Goal: Task Accomplishment & Management: Manage account settings

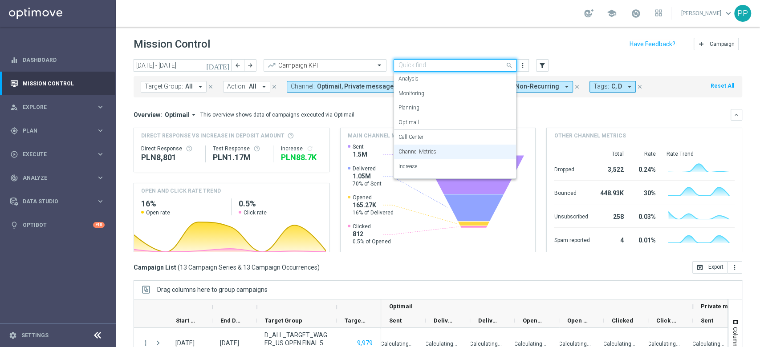
click at [425, 63] on input "text" at bounding box center [445, 66] width 95 height 8
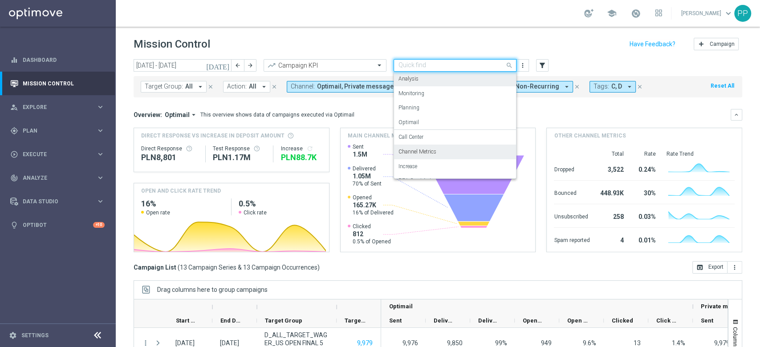
click at [425, 81] on div "Analysis" at bounding box center [454, 79] width 113 height 15
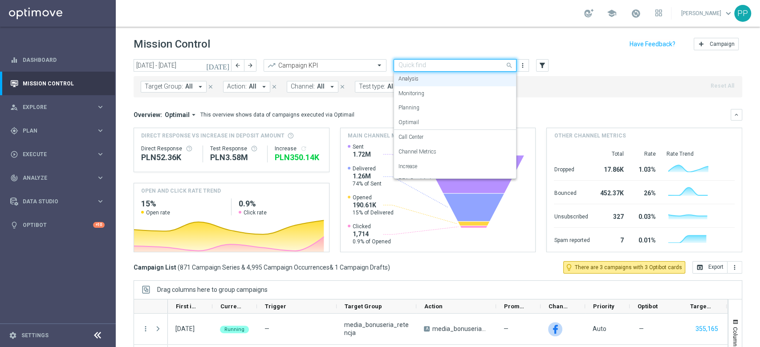
click at [444, 59] on div "Quick find Analysis" at bounding box center [454, 65] width 123 height 12
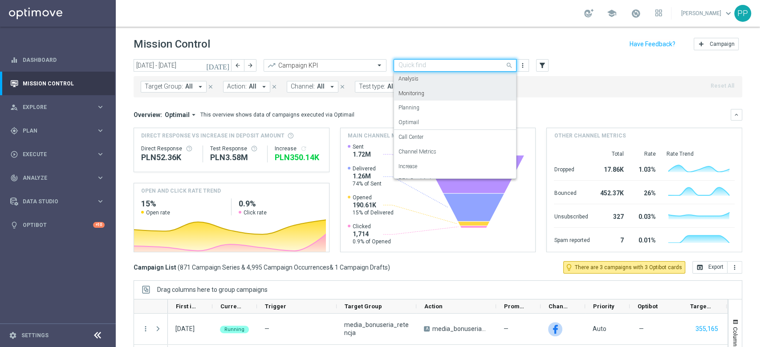
click at [437, 96] on div "Monitoring" at bounding box center [454, 93] width 113 height 15
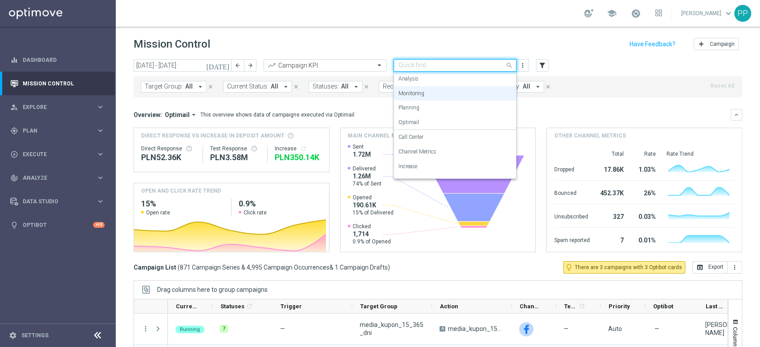
click at [456, 65] on input "text" at bounding box center [445, 66] width 95 height 8
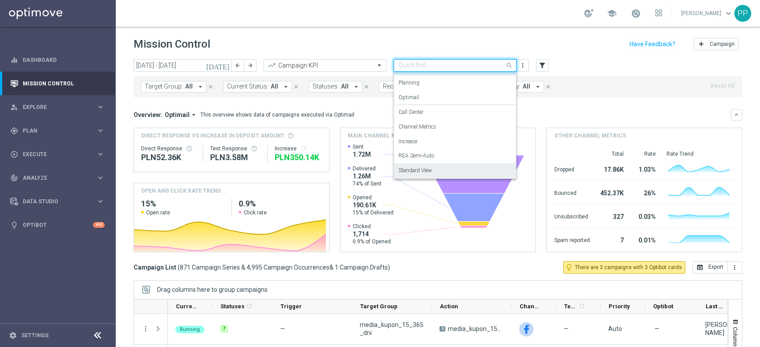
click at [428, 173] on label "Standard View" at bounding box center [414, 171] width 33 height 8
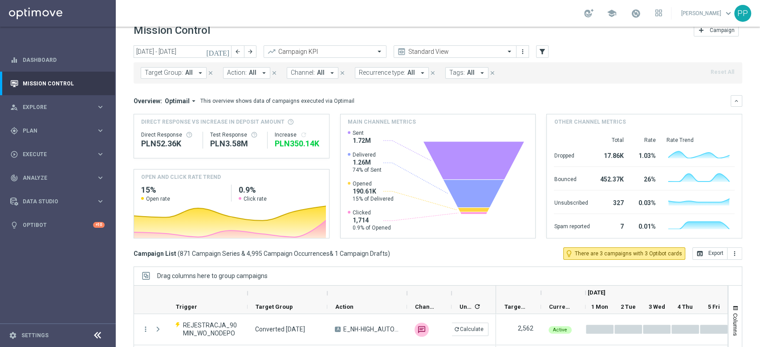
scroll to position [0, 0]
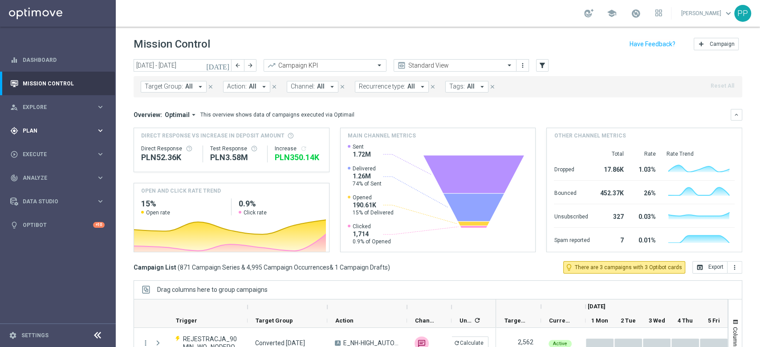
click at [72, 127] on div "gps_fixed Plan" at bounding box center [53, 131] width 86 height 8
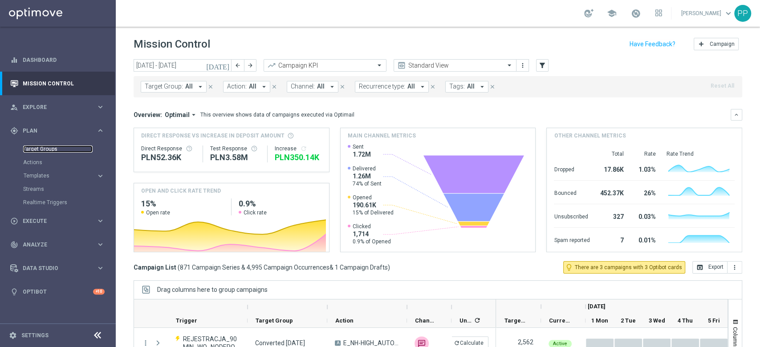
click at [61, 149] on link "Target Groups" at bounding box center [57, 149] width 69 height 7
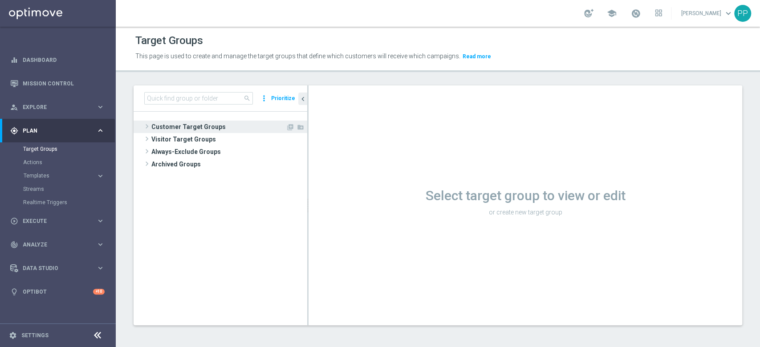
click at [157, 124] on span "Customer Target Groups" at bounding box center [218, 127] width 134 height 12
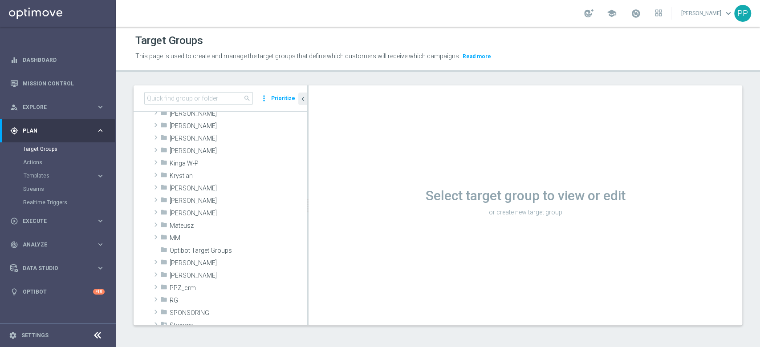
scroll to position [167, 0]
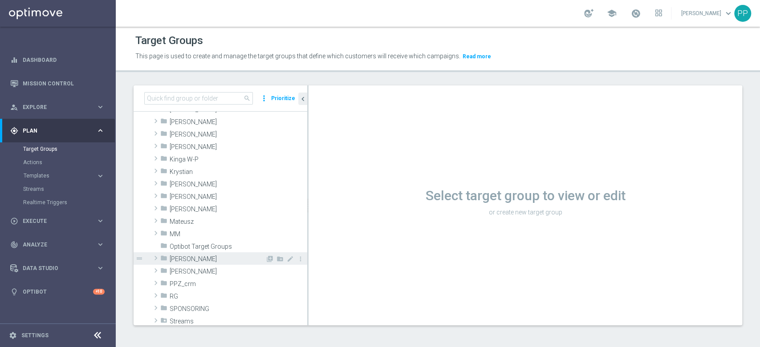
click at [186, 256] on span "Patryk P." at bounding box center [218, 259] width 96 height 8
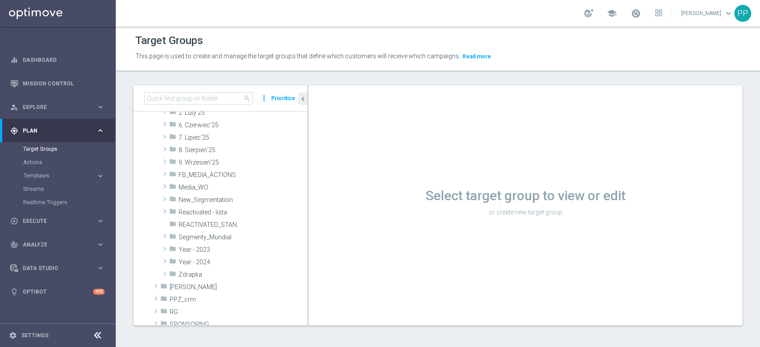
scroll to position [331, 0]
click at [222, 165] on span "9. Wrzesień'25" at bounding box center [221, 162] width 87 height 8
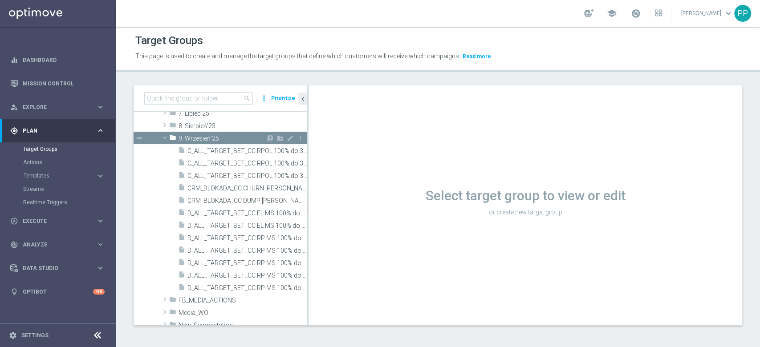
scroll to position [350, 0]
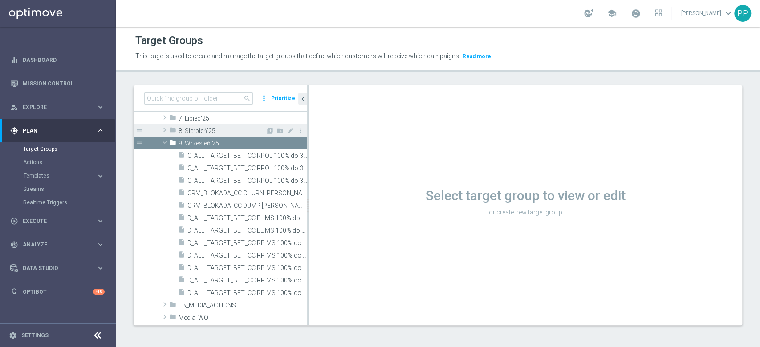
click at [192, 126] on div "folder 8. Sierpień'25" at bounding box center [217, 130] width 96 height 12
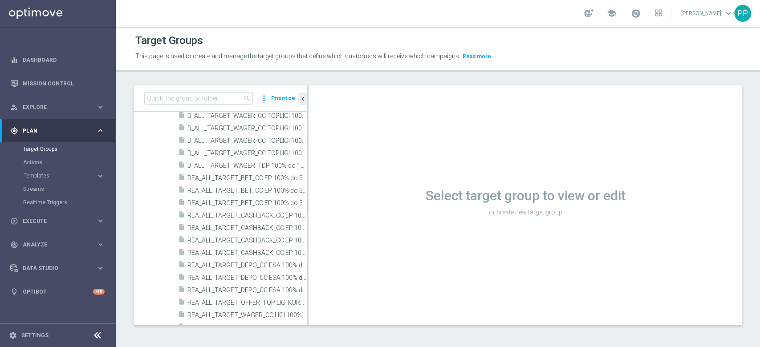
scroll to position [1081, 0]
click at [271, 179] on span "REA_ALL_TARGET_BET_CC EP 100% do 300 PLN SR PUSH_250825" at bounding box center [237, 180] width 100 height 8
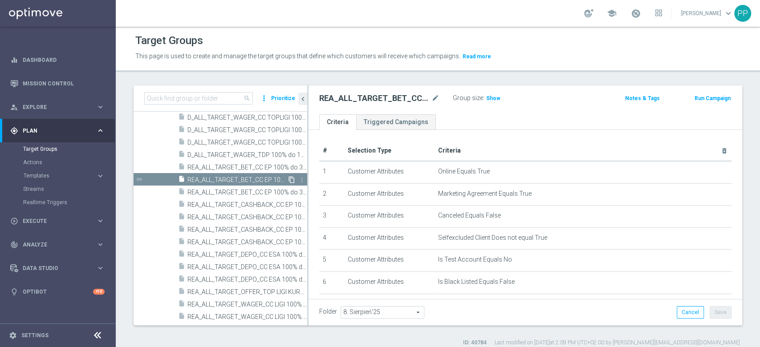
click at [288, 178] on icon "content_copy" at bounding box center [291, 179] width 7 height 7
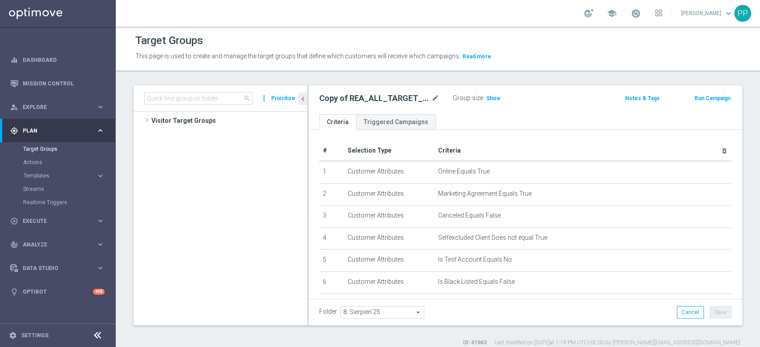
scroll to position [506, 0]
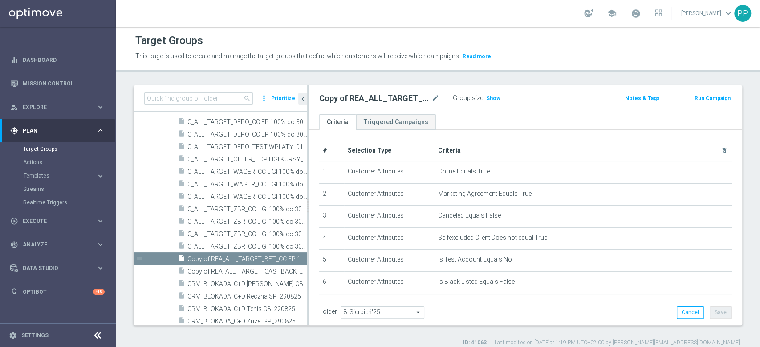
click at [368, 307] on span "8. Sierpień'25" at bounding box center [382, 313] width 83 height 12
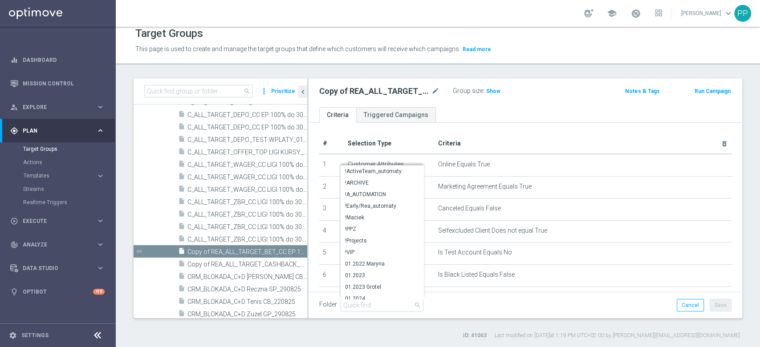
scroll to position [7, 0]
click at [368, 306] on input "search" at bounding box center [381, 305] width 83 height 12
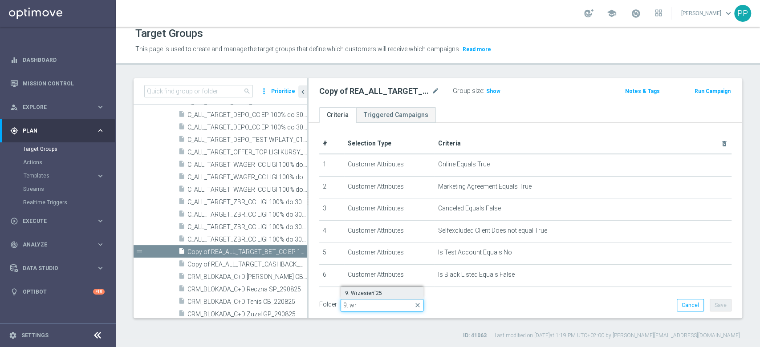
type input "9. wr"
click at [375, 290] on span "9. Wrzesień'25" at bounding box center [382, 293] width 74 height 7
type input "9. Wrzesień'25"
click at [715, 309] on button "Save" at bounding box center [720, 305] width 22 height 12
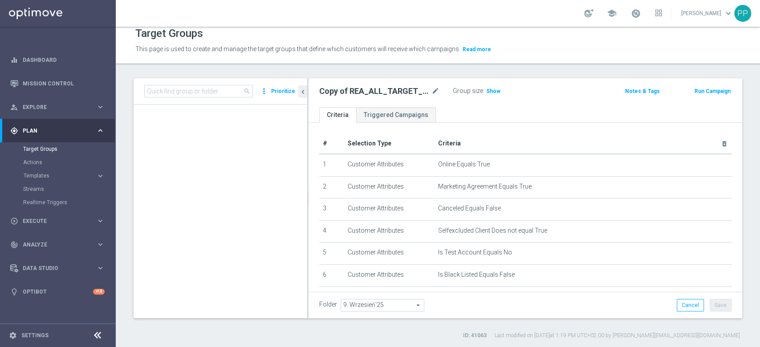
scroll to position [1247, 0]
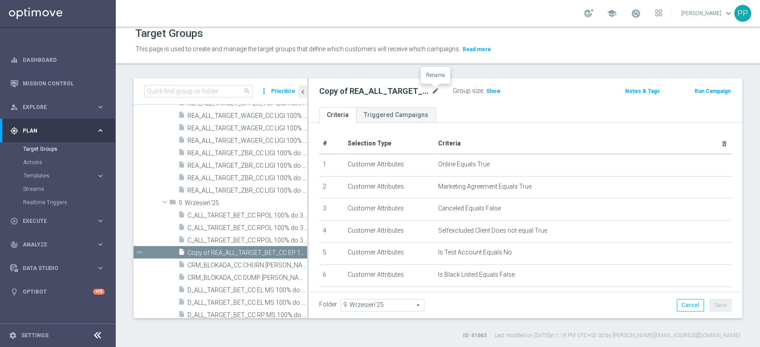
click at [435, 92] on icon "mode_edit" at bounding box center [435, 91] width 8 height 11
type input "REA_ALL_TARGET_DEPO_CC EL MS 100% do 300 PLN WT PUSH_080925"
click at [515, 62] on header "Target Groups This page is used to create and manage the target groups that def…" at bounding box center [438, 42] width 644 height 45
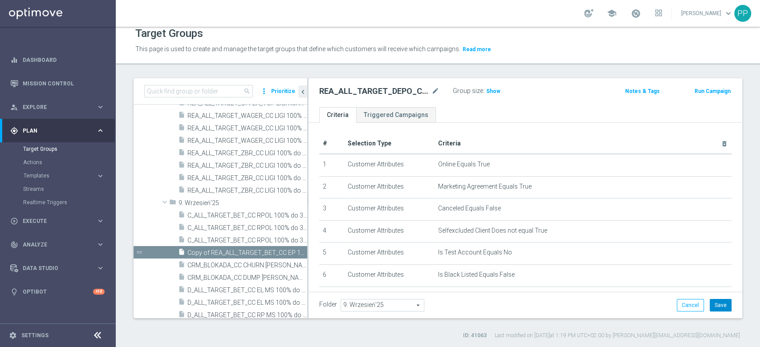
click at [710, 303] on button "Save" at bounding box center [720, 305] width 22 height 12
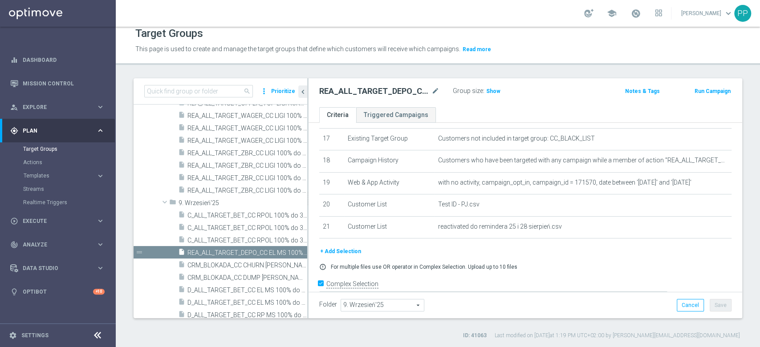
scroll to position [379, 0]
click at [704, 165] on icon "mode_edit" at bounding box center [707, 161] width 7 height 7
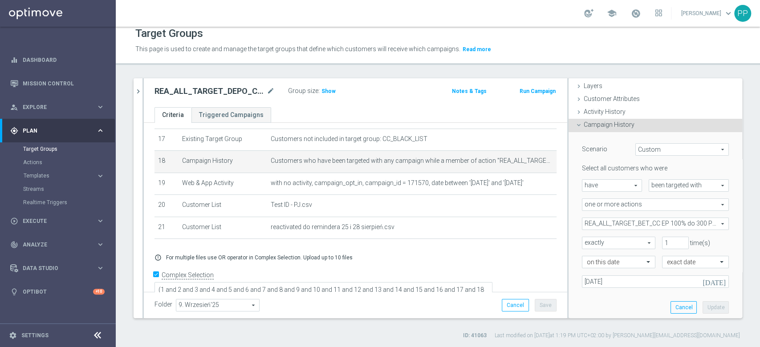
scroll to position [32, 0]
click at [633, 223] on span "REA_ALL_TARGET_BET_CC EP 100% do 300 PLN_250825" at bounding box center [655, 225] width 146 height 12
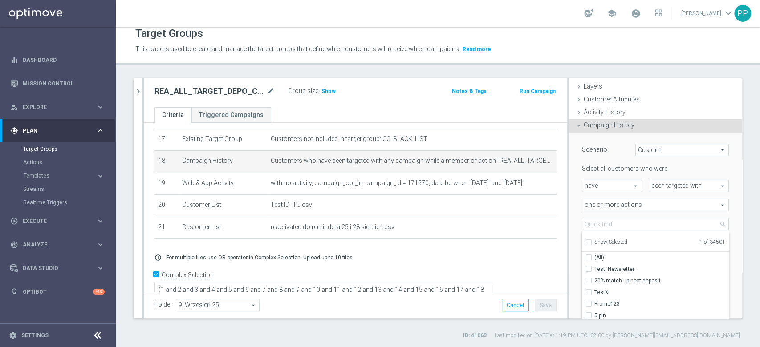
click at [594, 240] on label "Show Selected" at bounding box center [610, 243] width 33 height 8
click at [585, 241] on input "Show Selected" at bounding box center [588, 244] width 6 height 6
checkbox input "true"
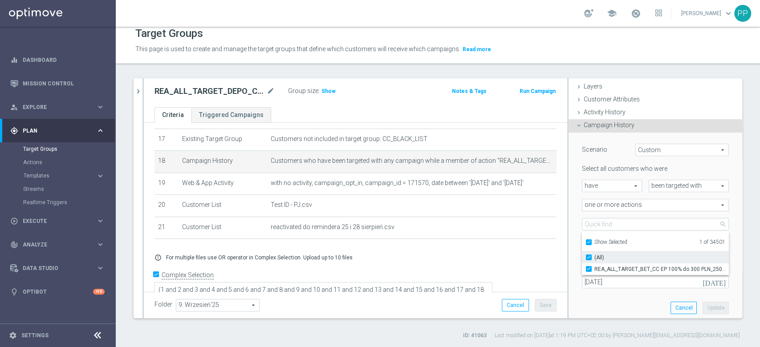
click at [594, 253] on label "(All)" at bounding box center [661, 258] width 134 height 12
click at [588, 255] on input "(All)" at bounding box center [591, 258] width 6 height 6
checkbox input "false"
type input "Select Action"
checkbox input "false"
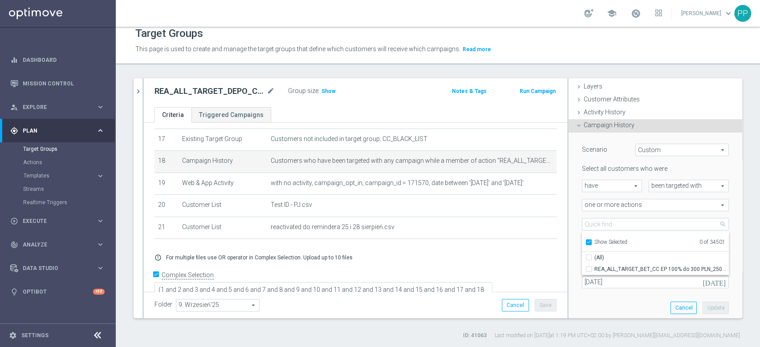
click at [585, 243] on input "Show Selected" at bounding box center [588, 244] width 6 height 6
checkbox input "false"
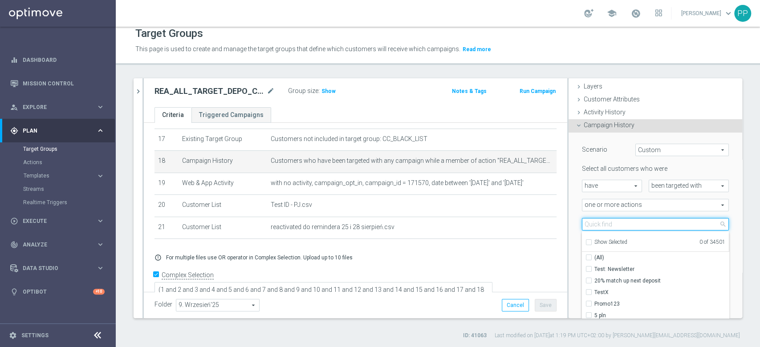
click at [589, 226] on input "search" at bounding box center [655, 224] width 147 height 12
paste input "REA_ALL_TARGET_DEPO_CC EL MS 100% do 300 PLN WT PUSH_080925"
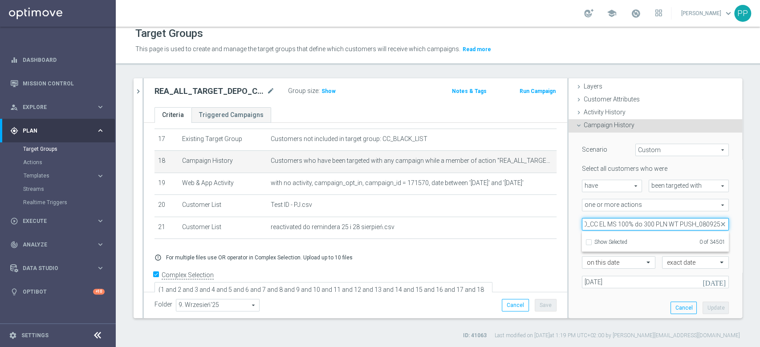
click at [677, 224] on input "REA_ALL_TARGET_DEPO_CC EL MS 100% do 300 PLN WT PUSH_080925" at bounding box center [655, 224] width 147 height 12
type input "REA_ALL_TARGET_DEPO_CC EL MS 100% do 300 PLN_080925"
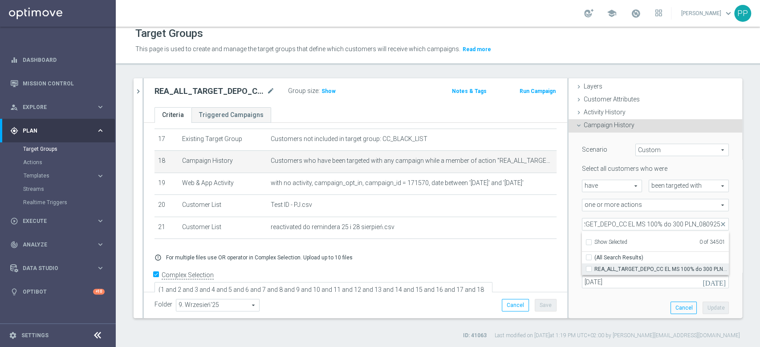
scroll to position [0, 0]
click at [620, 266] on span "REA_ALL_TARGET_DEPO_CC EL MS 100% do 300 PLN_080925" at bounding box center [661, 269] width 134 height 7
click at [594, 266] on input "REA_ALL_TARGET_DEPO_CC EL MS 100% do 300 PLN_080925" at bounding box center [591, 269] width 6 height 6
checkbox input "true"
type input "REA_ALL_TARGET_DEPO_CC EL MS 100% do 300 PLN_080925"
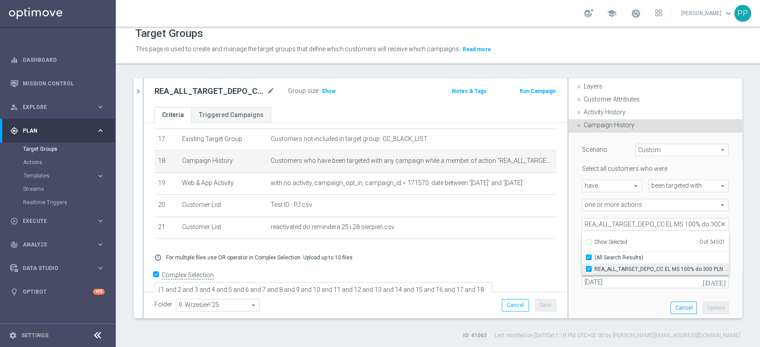
checkbox input "true"
click at [568, 211] on div "Scenario Custom Custom arrow_drop_down search Select all customers who were hav…" at bounding box center [655, 227] width 174 height 189
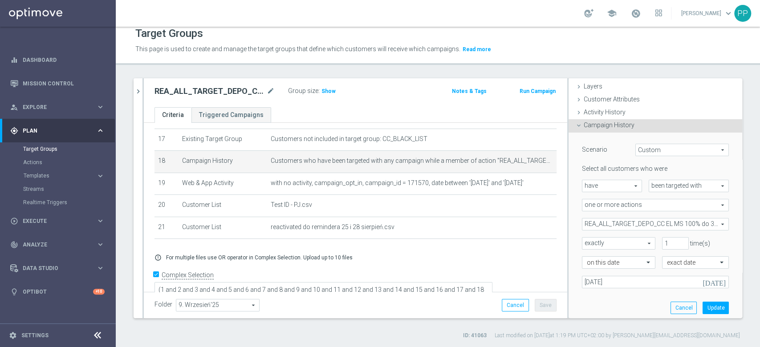
scroll to position [61, 0]
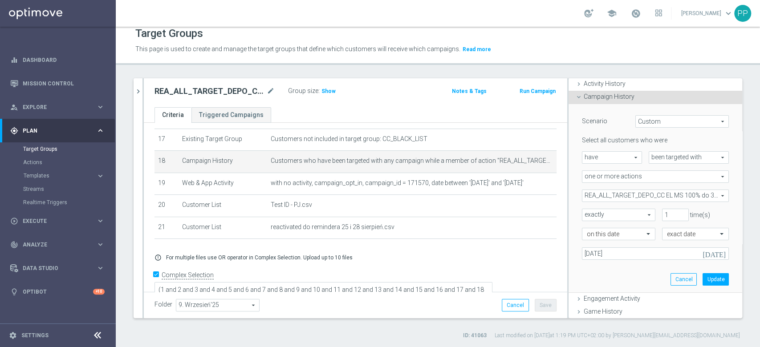
click at [590, 259] on div "Scenario Custom Custom arrow_drop_down search Select all customers who were hav…" at bounding box center [655, 198] width 160 height 188
click at [607, 250] on input "25 Aug 2025" at bounding box center [655, 253] width 147 height 12
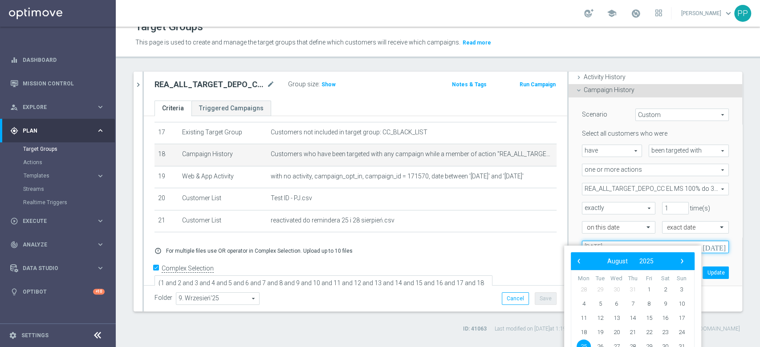
scroll to position [22, 0]
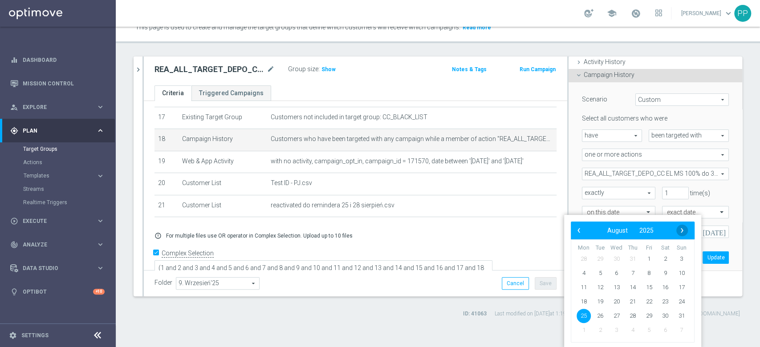
click at [680, 232] on span "›" at bounding box center [682, 231] width 12 height 12
click at [583, 276] on span "8" at bounding box center [583, 273] width 14 height 14
type input "08 Sep 2025"
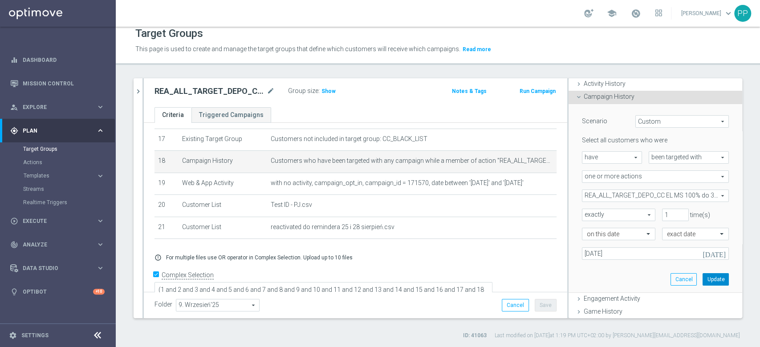
click at [702, 276] on button "Update" at bounding box center [715, 279] width 26 height 12
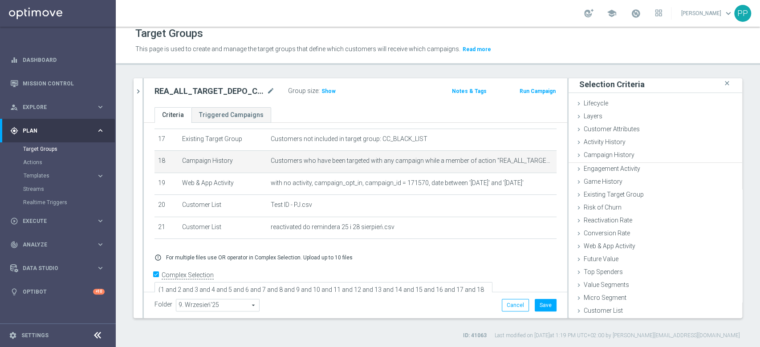
scroll to position [1, 0]
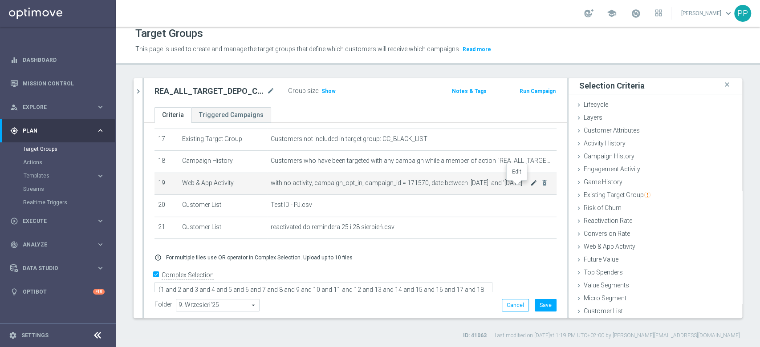
click at [530, 186] on icon "mode_edit" at bounding box center [533, 182] width 7 height 7
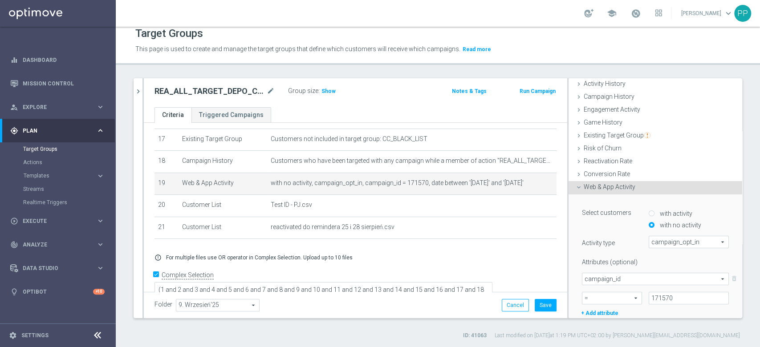
scroll to position [101, 0]
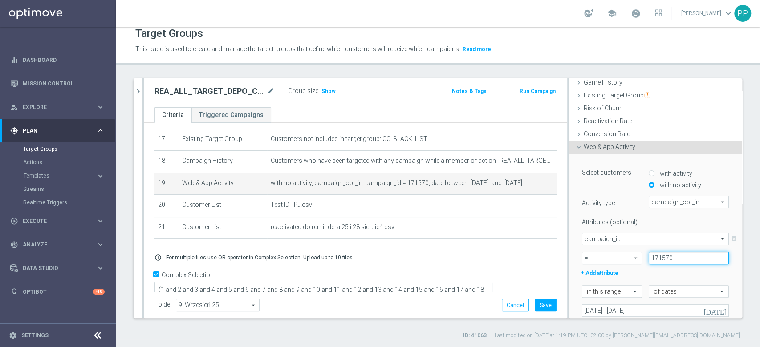
click at [650, 261] on input "171570" at bounding box center [688, 258] width 80 height 12
paste input "7006"
click at [567, 212] on div at bounding box center [567, 198] width 1 height 240
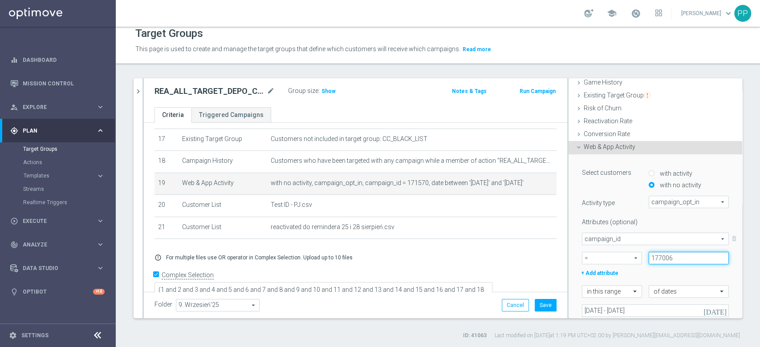
type input "177006"
click at [575, 206] on div "Activity type campaign_opt_in campaign_opt_in arrow_drop_down search" at bounding box center [655, 202] width 160 height 12
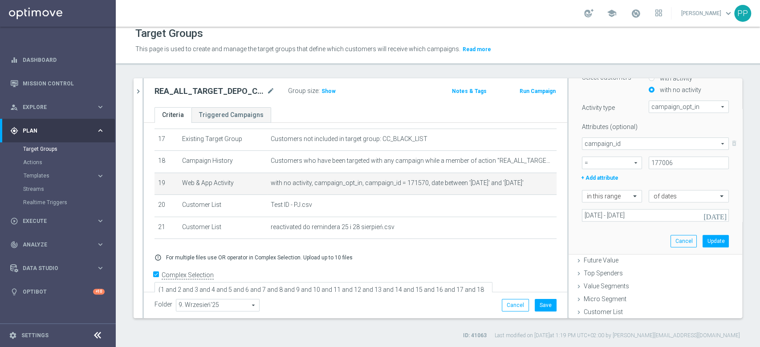
click at [643, 206] on div "Select customers with activity with no activity Activity type campaign_opt_in c…" at bounding box center [655, 145] width 147 height 151
click at [643, 214] on input "25 Aug 2025 - 28 Aug 2025" at bounding box center [655, 215] width 147 height 12
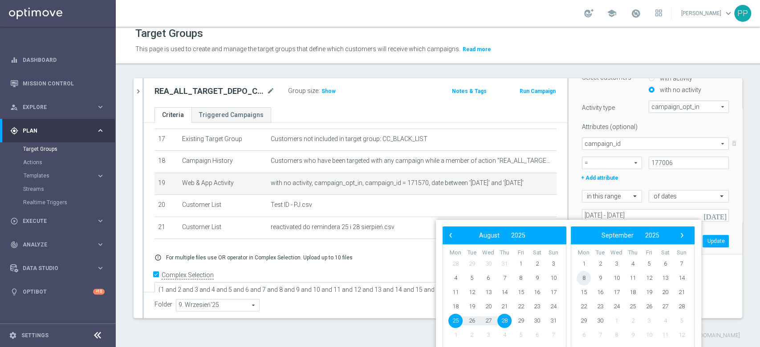
click at [586, 280] on span "8" at bounding box center [583, 278] width 14 height 14
click at [476, 278] on span "9" at bounding box center [472, 278] width 14 height 14
type input "08 Sep 2025 - 09 Sep 2025"
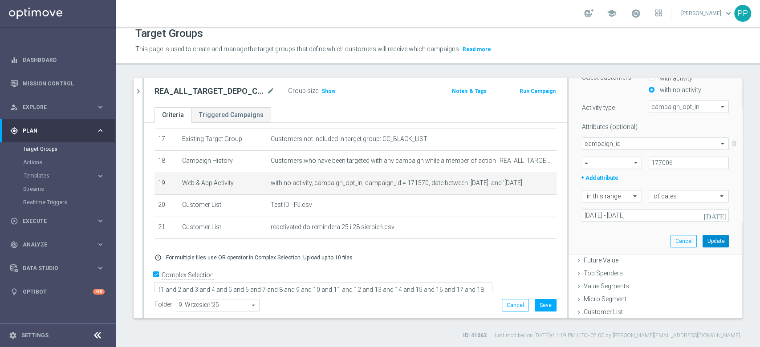
click at [702, 238] on button "Update" at bounding box center [715, 241] width 26 height 12
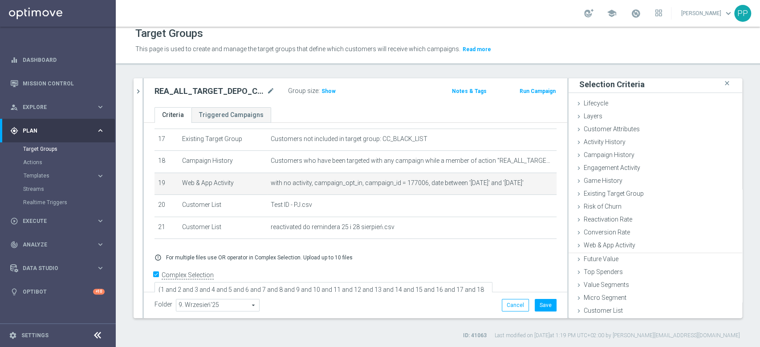
scroll to position [1, 0]
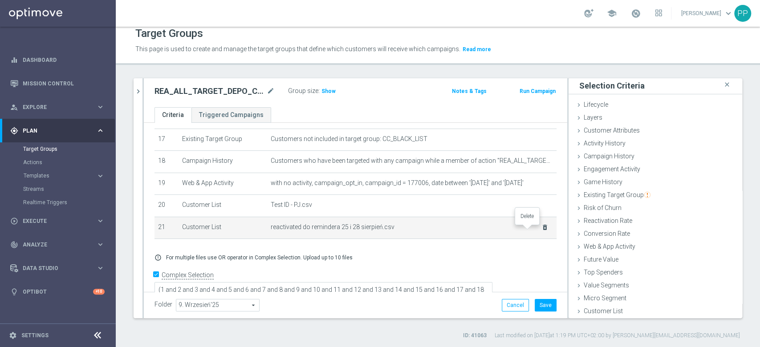
click at [541, 231] on icon "delete_forever" at bounding box center [544, 227] width 7 height 7
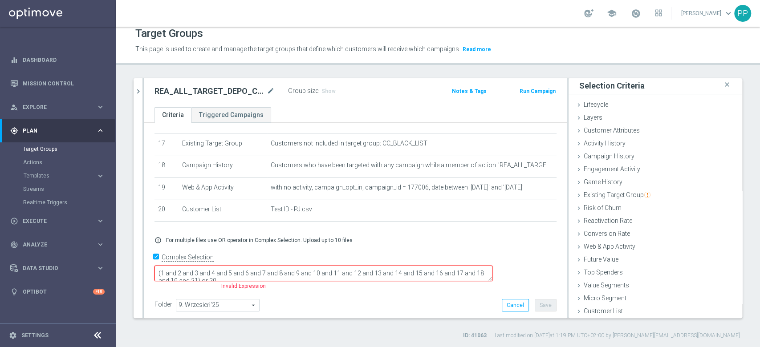
scroll to position [364, 0]
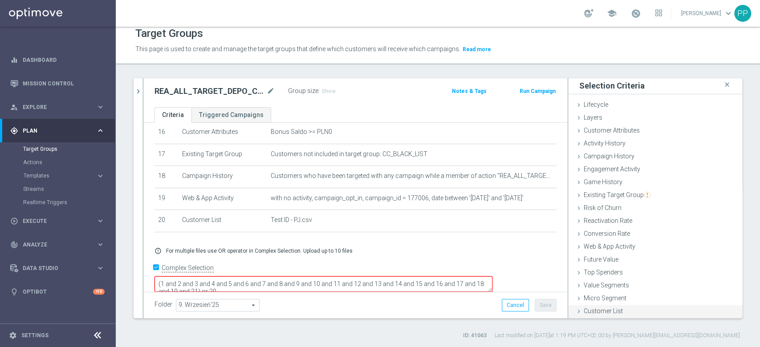
click at [599, 311] on span "Customer List" at bounding box center [602, 311] width 39 height 7
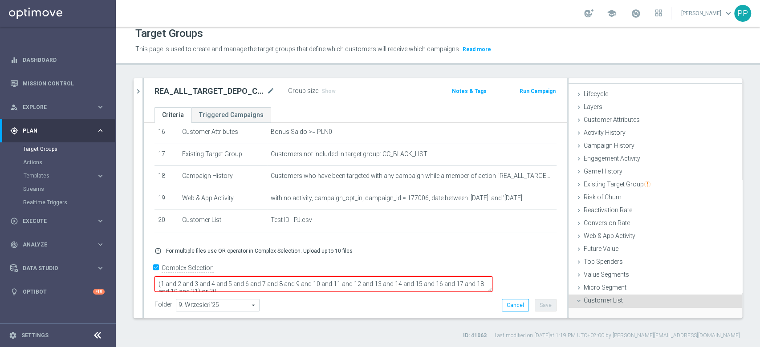
scroll to position [81, 0]
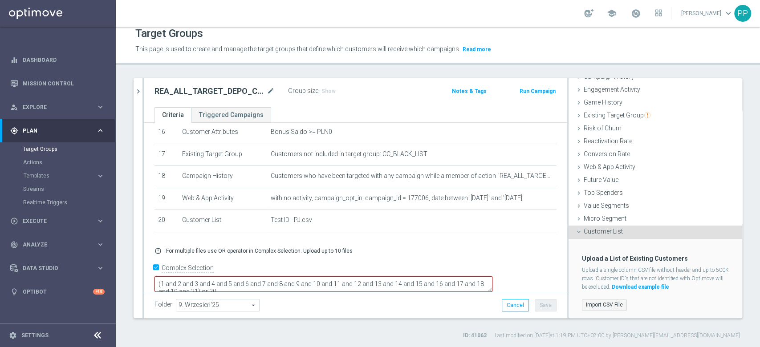
click at [603, 300] on label "Import CSV File" at bounding box center [604, 305] width 45 height 11
click at [0, 0] on input "Import CSV File" at bounding box center [0, 0] width 0 height 0
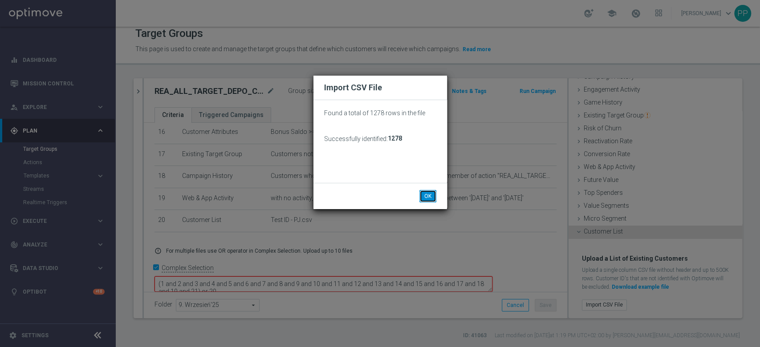
click at [421, 194] on button "OK" at bounding box center [427, 196] width 17 height 12
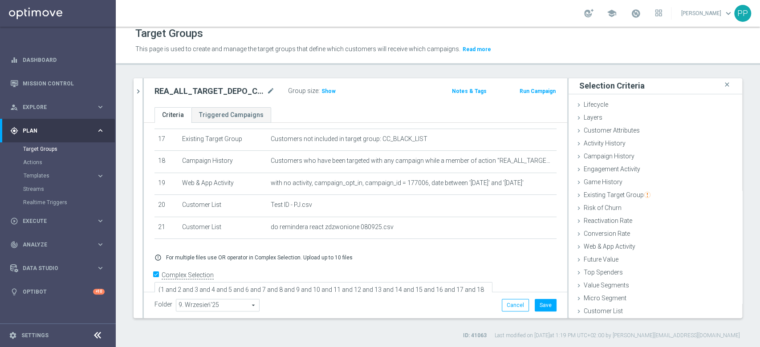
scroll to position [385, 0]
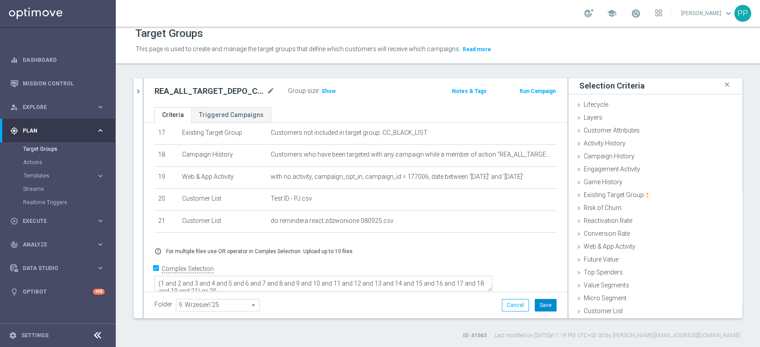
click at [537, 306] on button "Save" at bounding box center [545, 305] width 22 height 12
click at [328, 88] on span "Show" at bounding box center [328, 91] width 14 height 6
click at [130, 173] on div "search more_vert Prioritize Customer Target Groups library_add create_new_folde…" at bounding box center [438, 208] width 644 height 261
click at [271, 87] on icon "mode_edit" at bounding box center [271, 91] width 8 height 11
